Goal: Information Seeking & Learning: Find specific fact

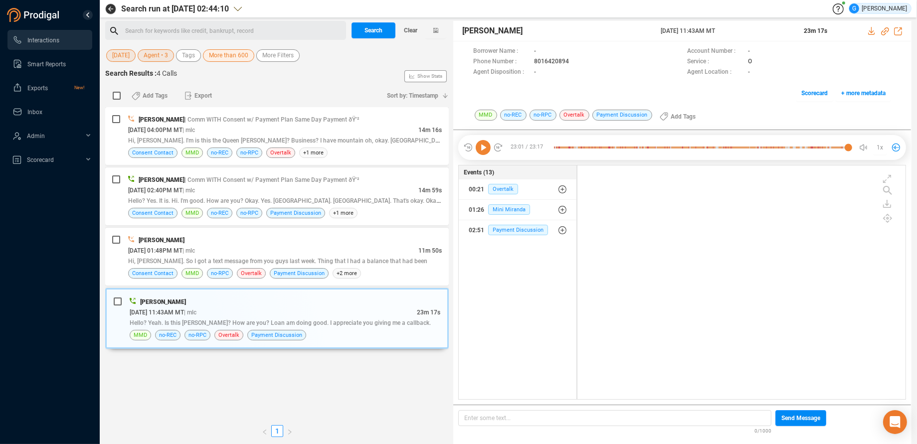
scroll to position [226, 320]
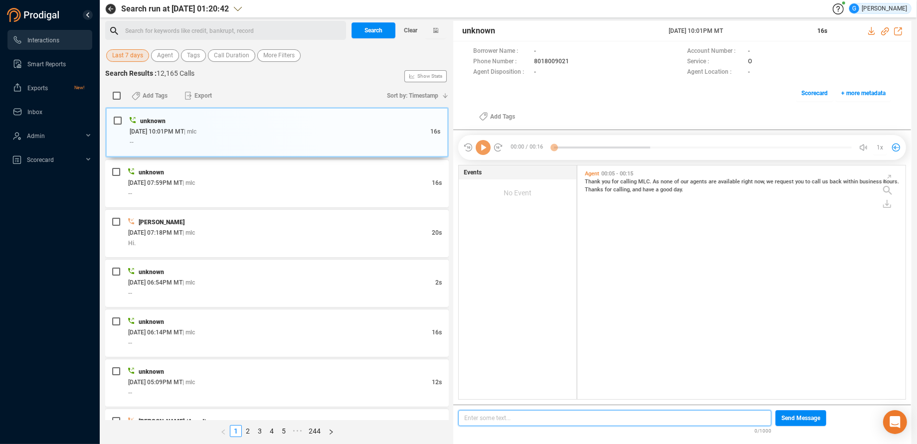
scroll to position [226, 320]
click at [173, 58] on button "Agent" at bounding box center [165, 55] width 28 height 12
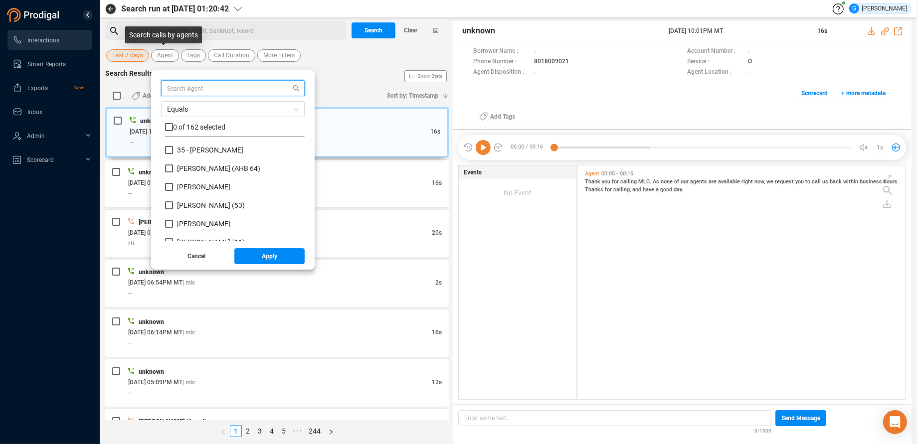
scroll to position [87, 131]
click at [172, 85] on input "text" at bounding box center [220, 88] width 106 height 11
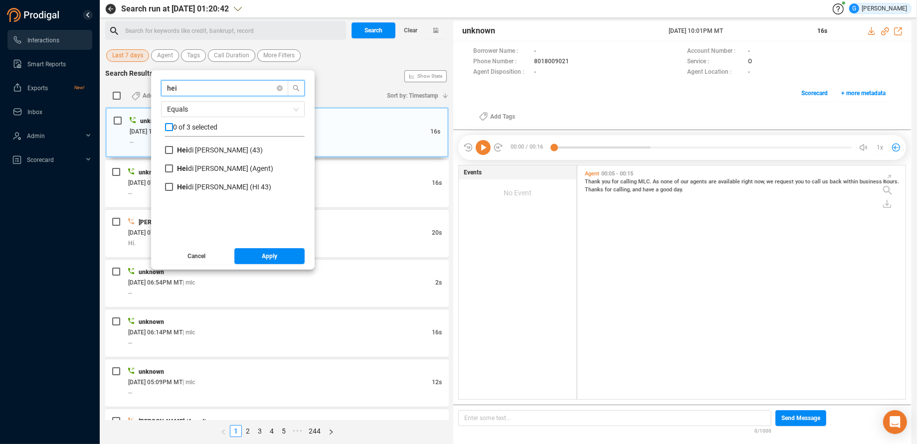
type input "hei"
click at [167, 125] on input "checkbox" at bounding box center [169, 127] width 8 height 8
checkbox input "true"
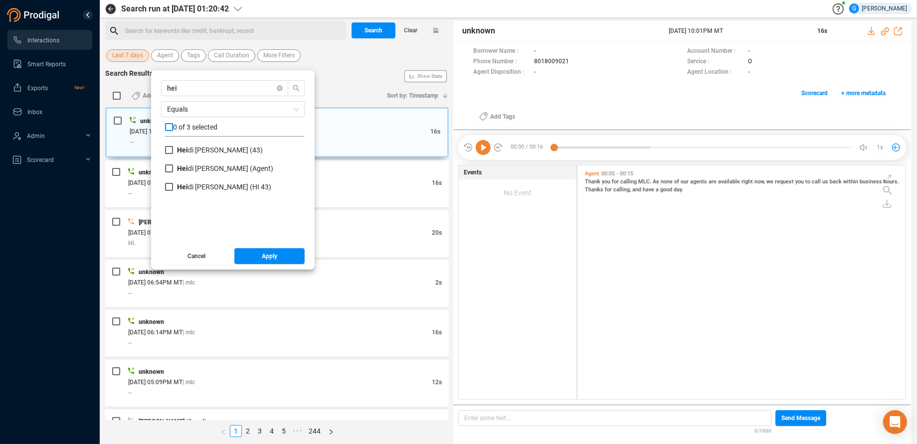
checkbox input "true"
click at [241, 256] on button "Apply" at bounding box center [269, 256] width 71 height 16
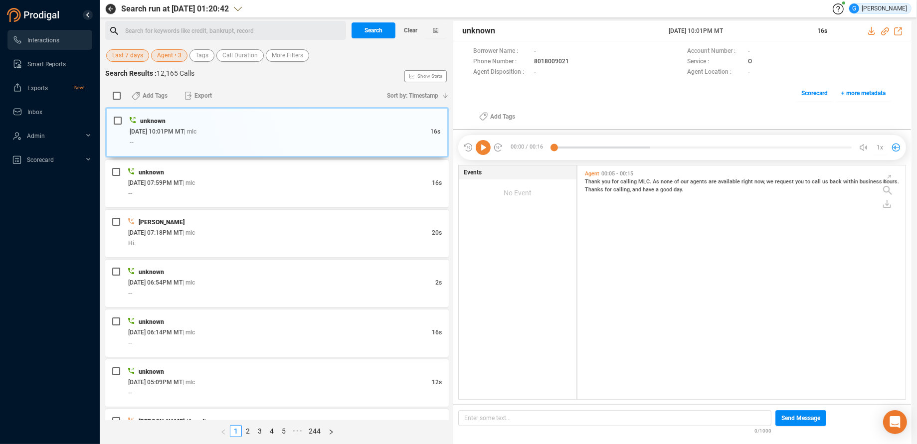
click at [132, 59] on span "Last 7 days" at bounding box center [127, 55] width 31 height 12
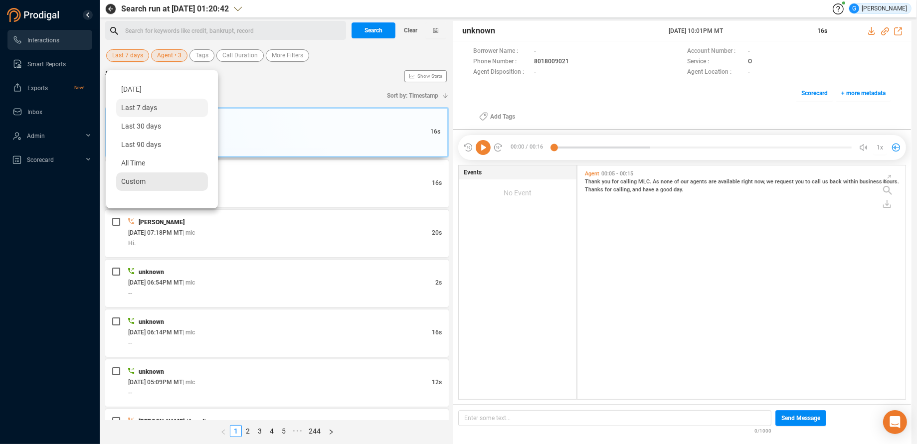
click at [141, 189] on div "Custom" at bounding box center [162, 182] width 92 height 18
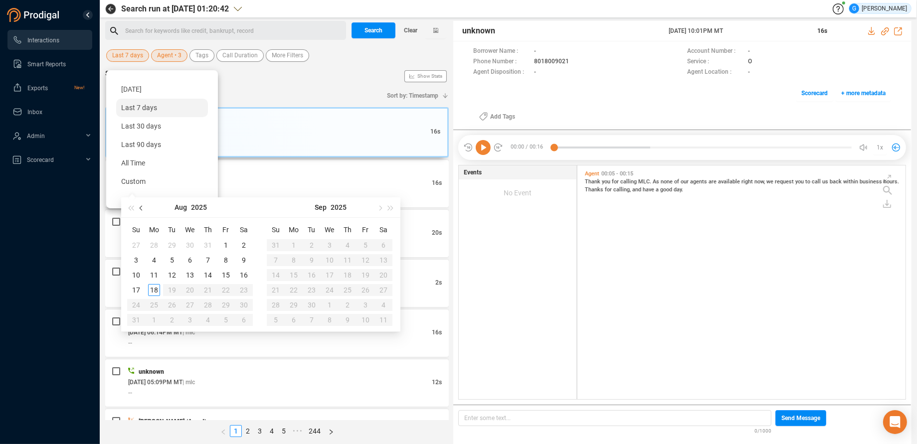
click at [142, 209] on span "button" at bounding box center [142, 208] width 5 height 5
type input "2025-07-30"
click at [191, 303] on div "30" at bounding box center [190, 305] width 12 height 12
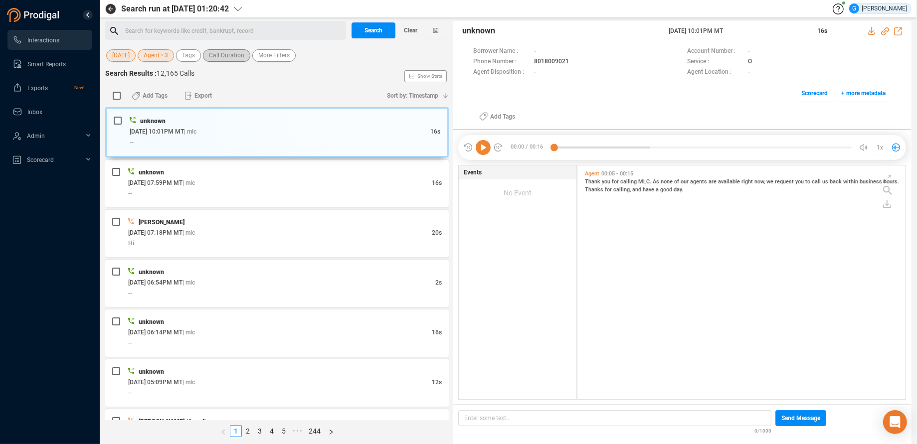
click at [232, 54] on span "Call Duration" at bounding box center [226, 55] width 35 height 12
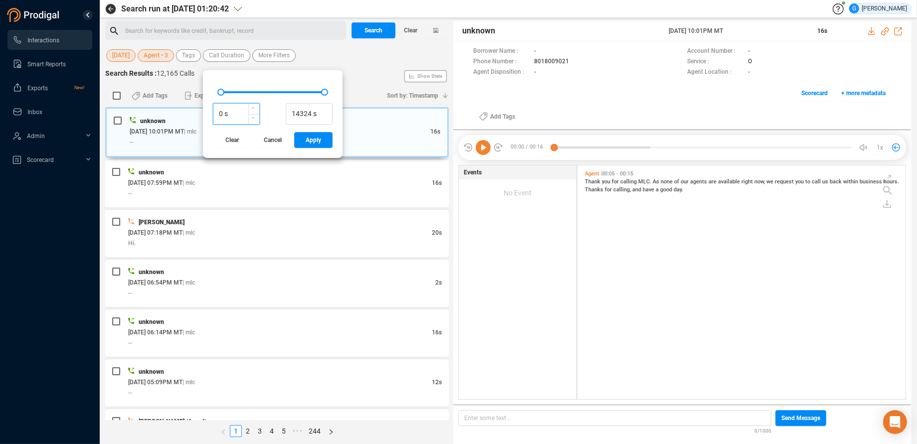
click at [216, 115] on input "0 s" at bounding box center [236, 114] width 46 height 15
type input "600 s"
click at [307, 142] on span "Apply" at bounding box center [313, 140] width 15 height 16
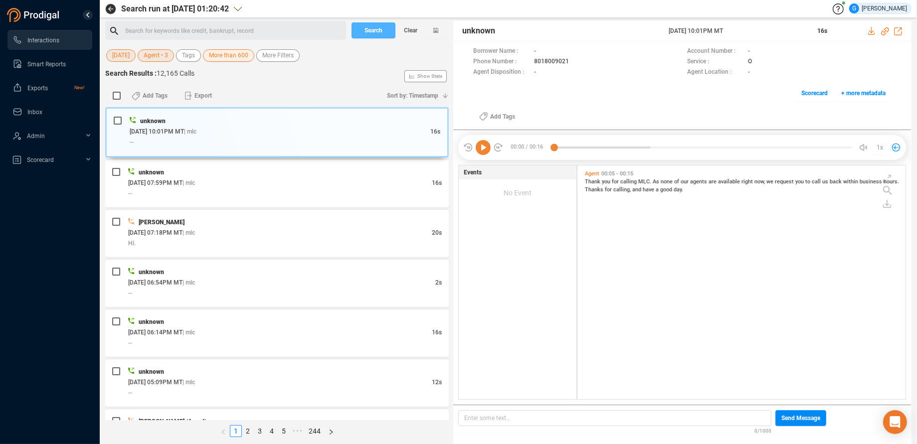
drag, startPoint x: 377, startPoint y: 27, endPoint x: 369, endPoint y: 18, distance: 12.0
click at [376, 27] on span "Search" at bounding box center [374, 30] width 18 height 16
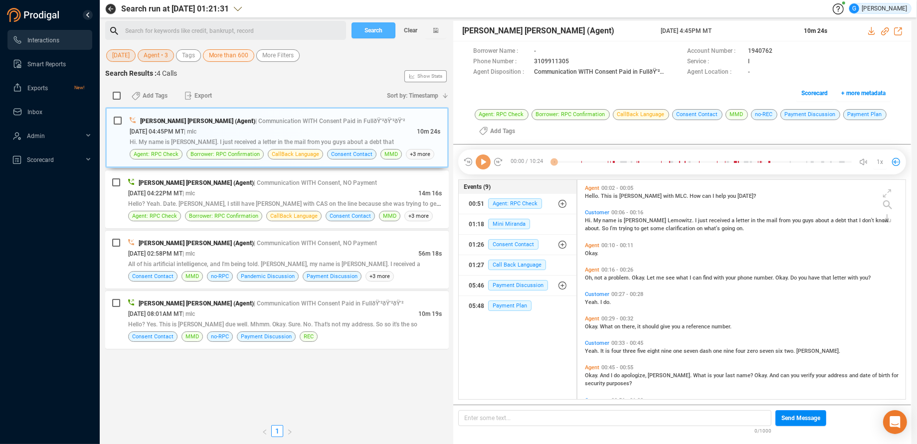
scroll to position [211, 320]
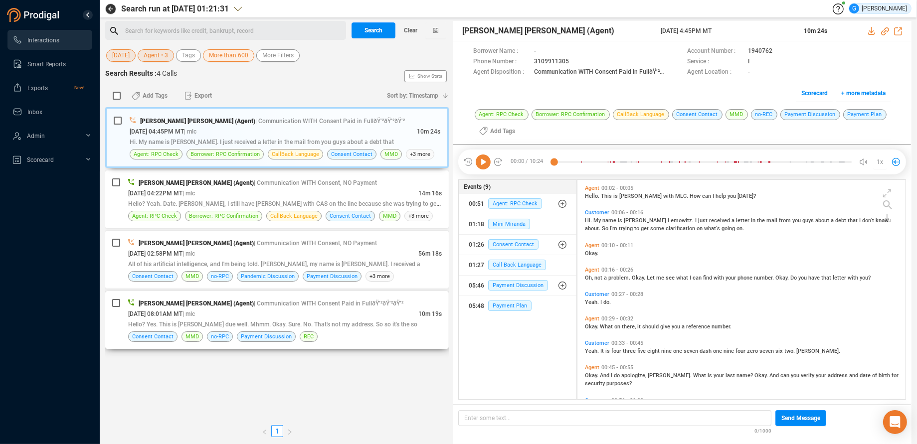
click at [427, 328] on div "Hello? Yes. This is Joshua due well. Mhmm. Okay. Sure. No. That's not my addres…" at bounding box center [285, 324] width 314 height 10
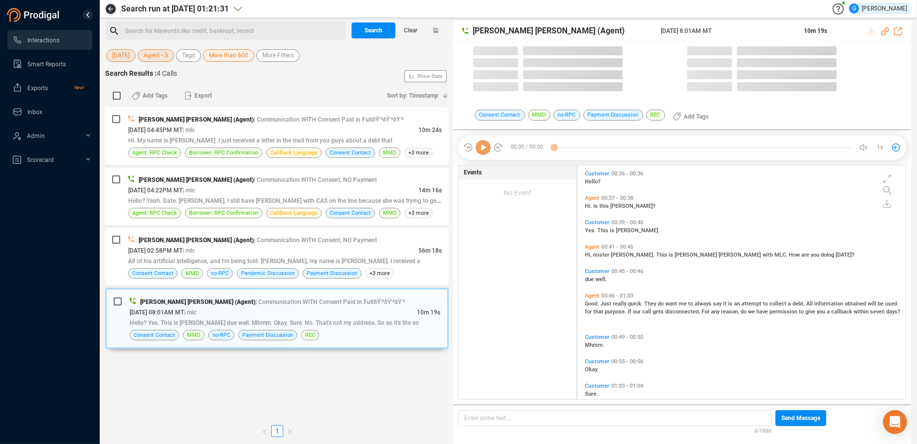
scroll to position [226, 320]
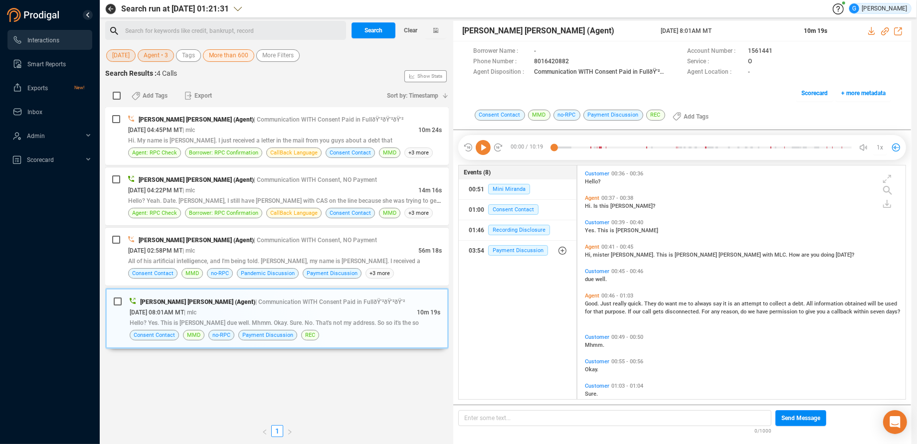
click at [882, 147] on span "1x" at bounding box center [880, 148] width 6 height 16
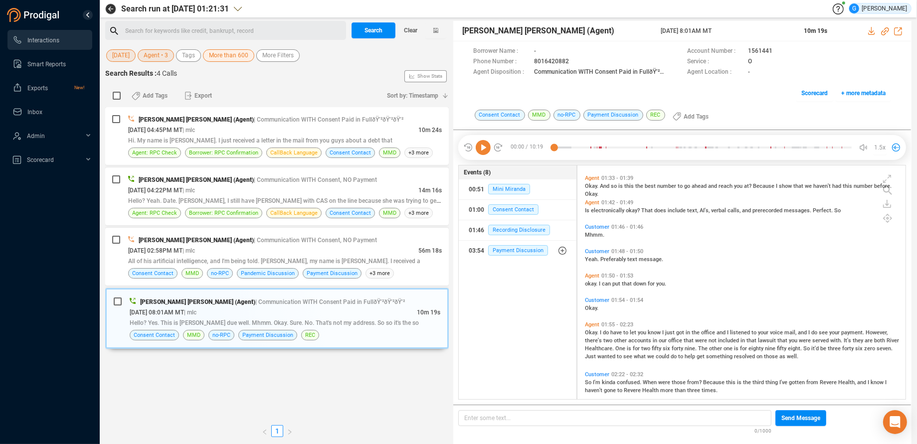
scroll to position [503, 0]
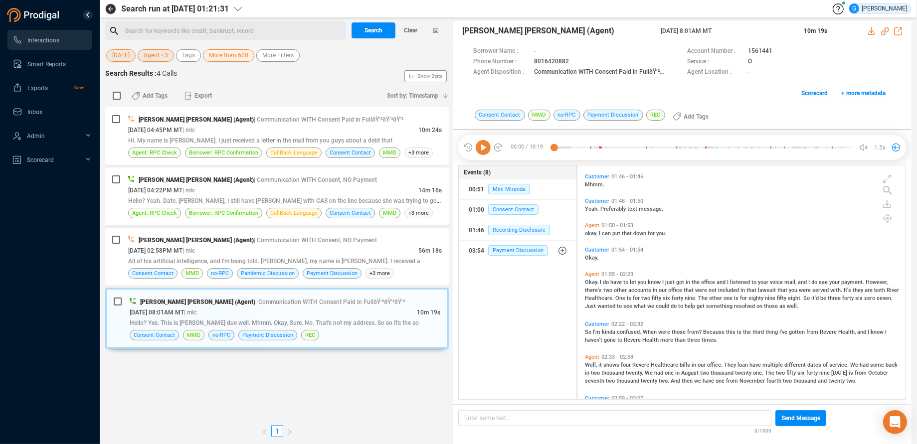
click at [594, 282] on span "Okay." at bounding box center [592, 282] width 15 height 6
click at [478, 144] on icon at bounding box center [483, 147] width 15 height 15
click at [677, 57] on span at bounding box center [607, 51] width 139 height 10
click at [484, 148] on icon at bounding box center [483, 147] width 15 height 15
click at [246, 384] on div "Heidi Ian (Agent) | Communication WITH Consent Paid in FullðŸ’²ðŸ’²ðŸ’² 07/30/2…" at bounding box center [277, 263] width 344 height 313
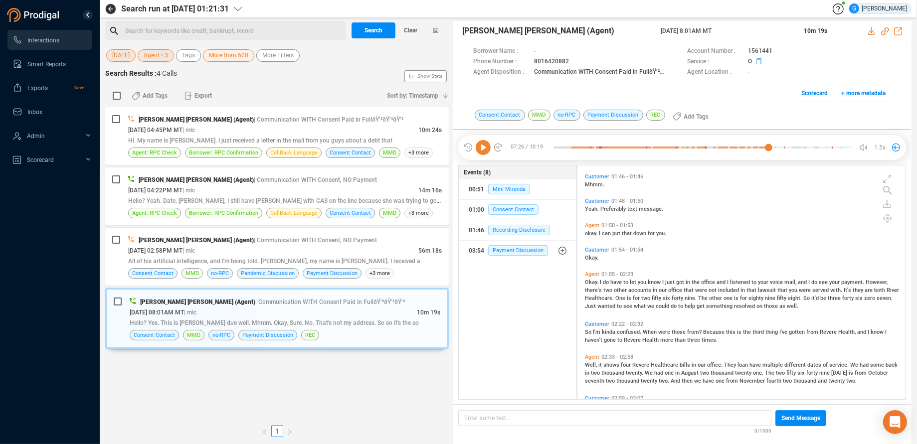
click at [677, 57] on span at bounding box center [607, 51] width 139 height 10
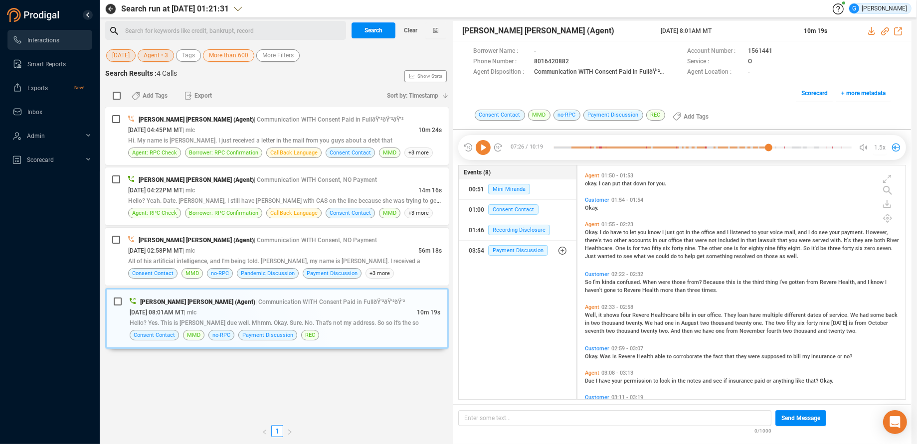
click at [671, 94] on div "Borrower Name : - Account Number : 1561441 Phone Number : 8016420882 Service : …" at bounding box center [682, 74] width 458 height 67
